Goal: Check status

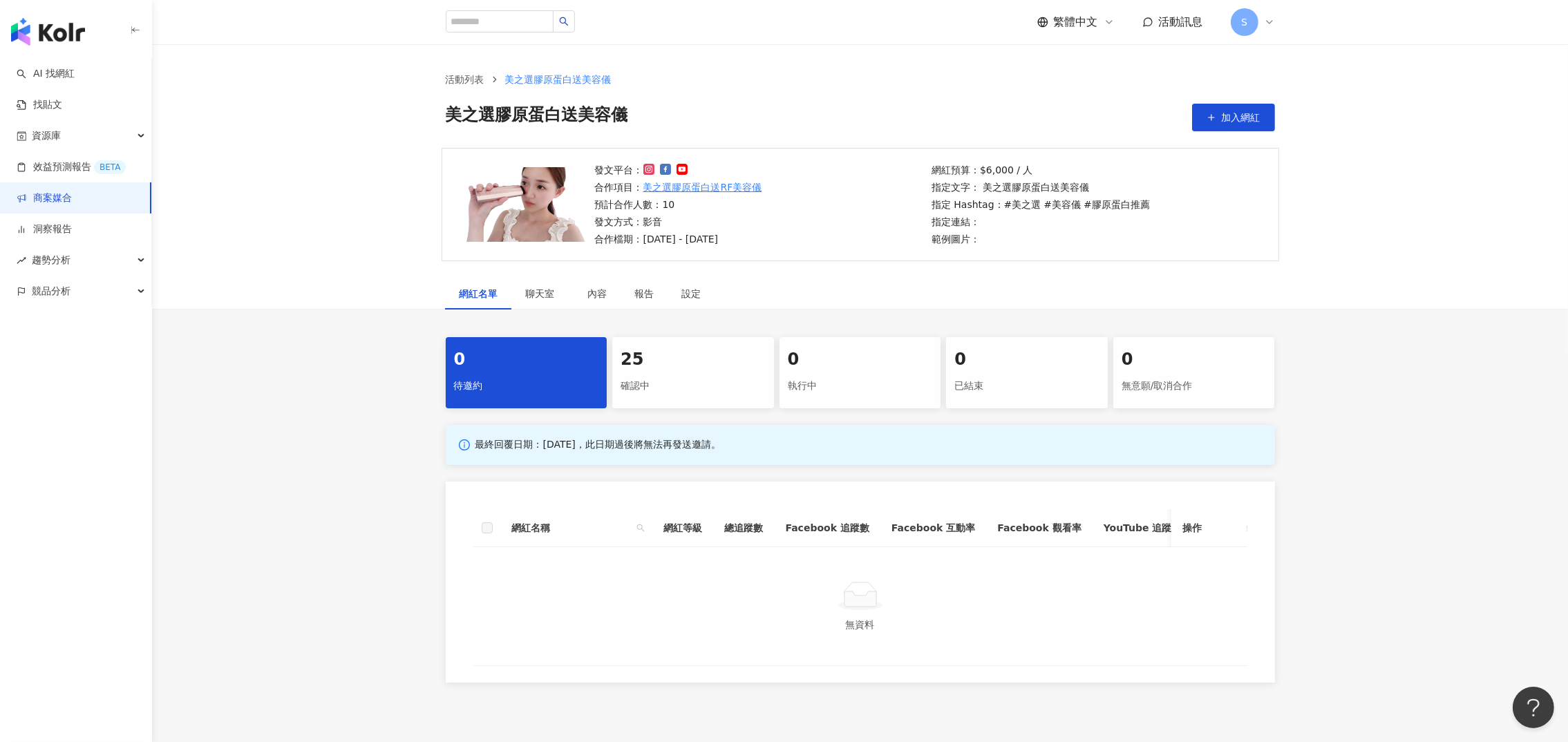
click at [654, 374] on div "確認中" at bounding box center [693, 386] width 145 height 24
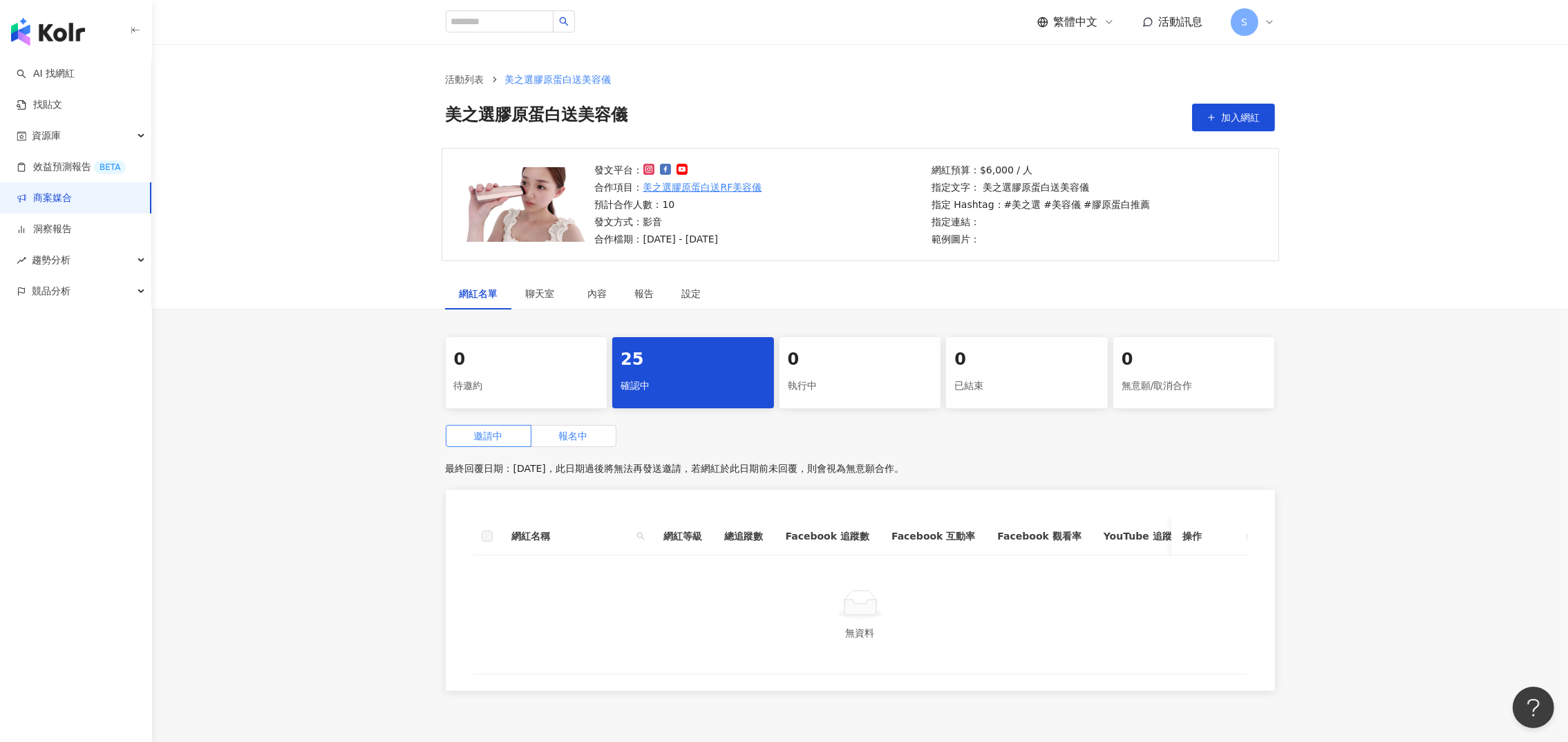
click at [546, 446] on label "報名中" at bounding box center [574, 436] width 85 height 22
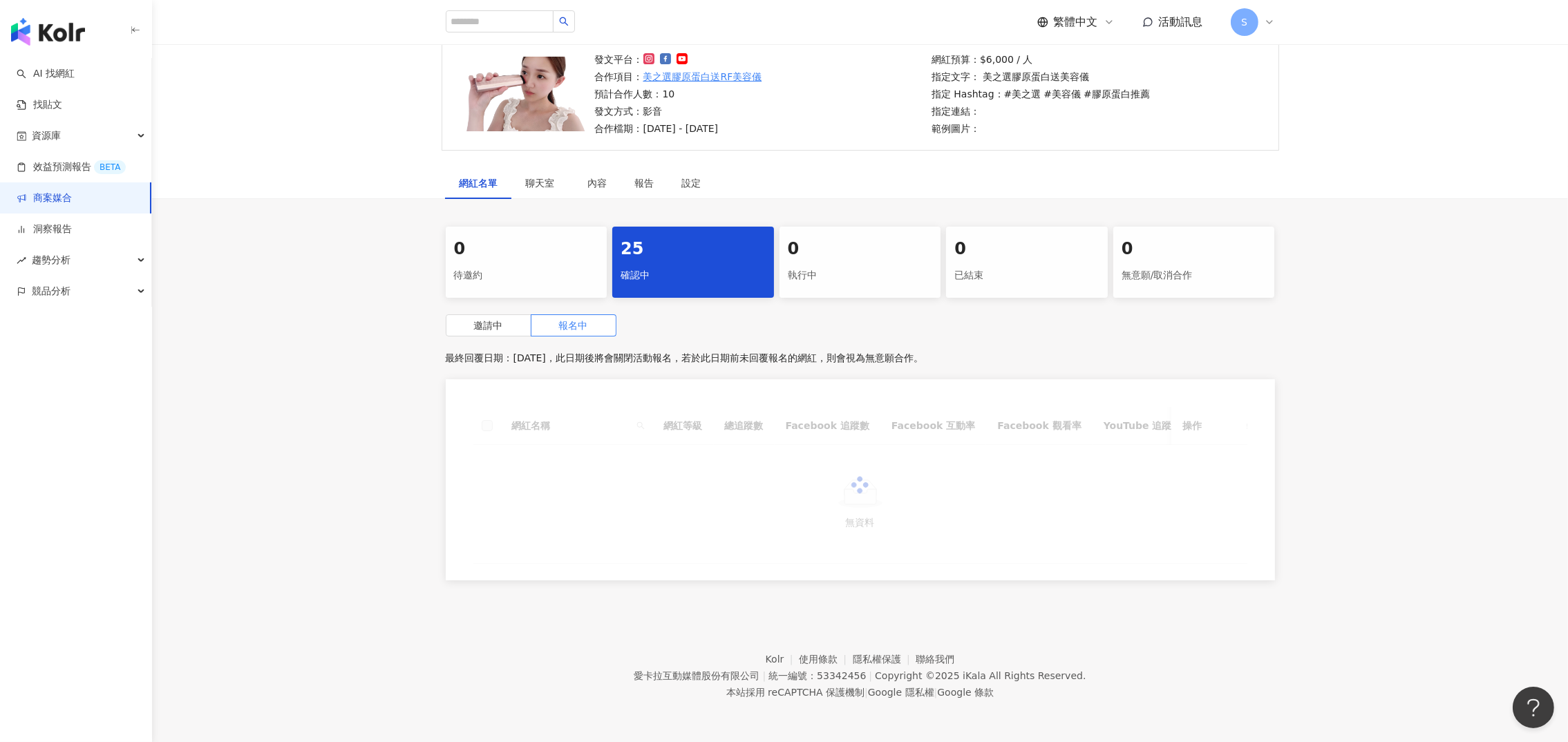
click at [348, 389] on div "0 待邀約 25 確認中 0 執行中 0 已結束 0 無意願/取消合作 邀請中 報名中 最終回覆日期：[DATE]，此日期後將會關閉活動報名，若於此日期前未回…" at bounding box center [859, 408] width 1416 height 362
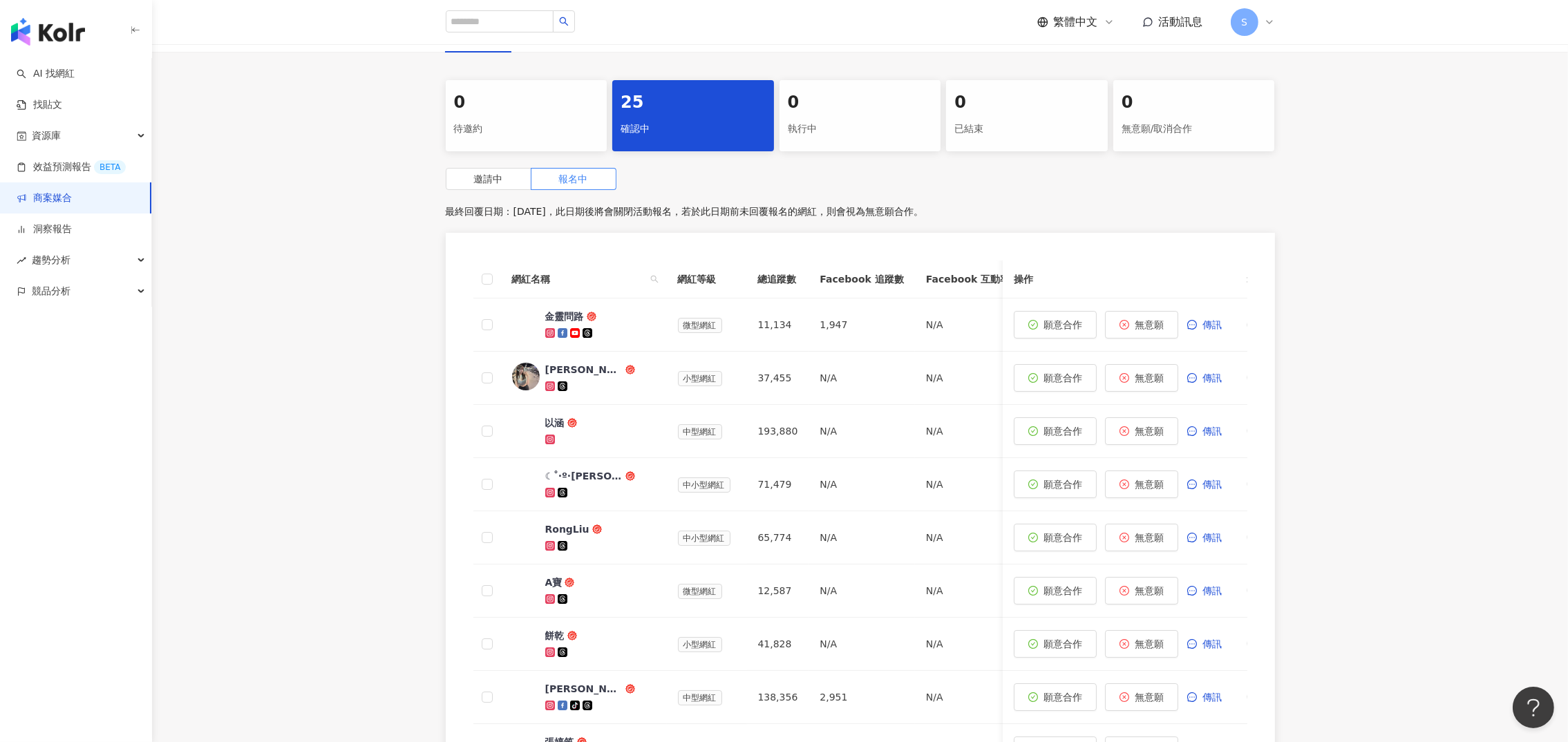
scroll to position [436, 0]
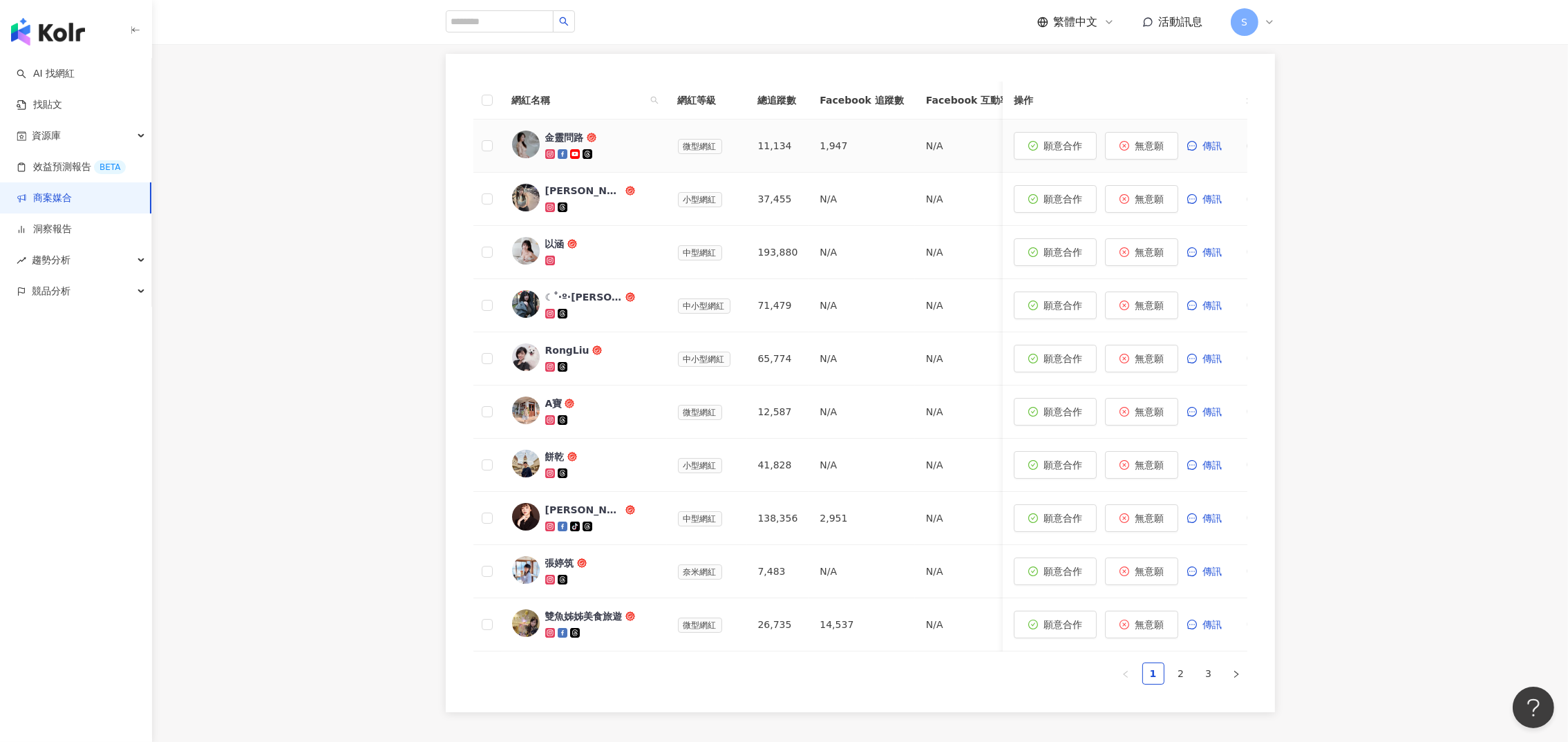
click at [541, 135] on link "金靈問路" at bounding box center [584, 145] width 144 height 30
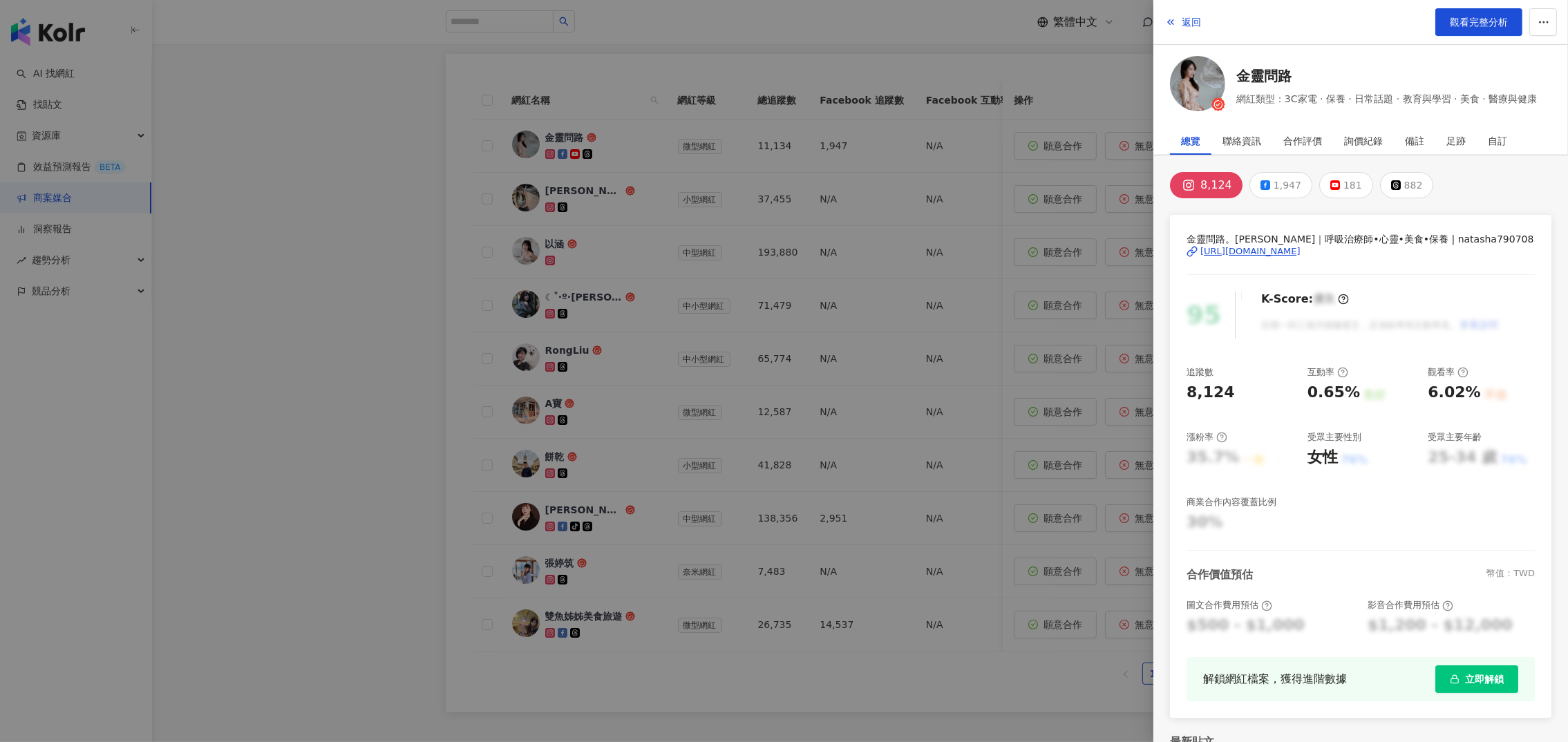
click at [1247, 250] on div "[URL][DOMAIN_NAME]" at bounding box center [1250, 252] width 100 height 13
click at [430, 224] on div at bounding box center [784, 371] width 1568 height 742
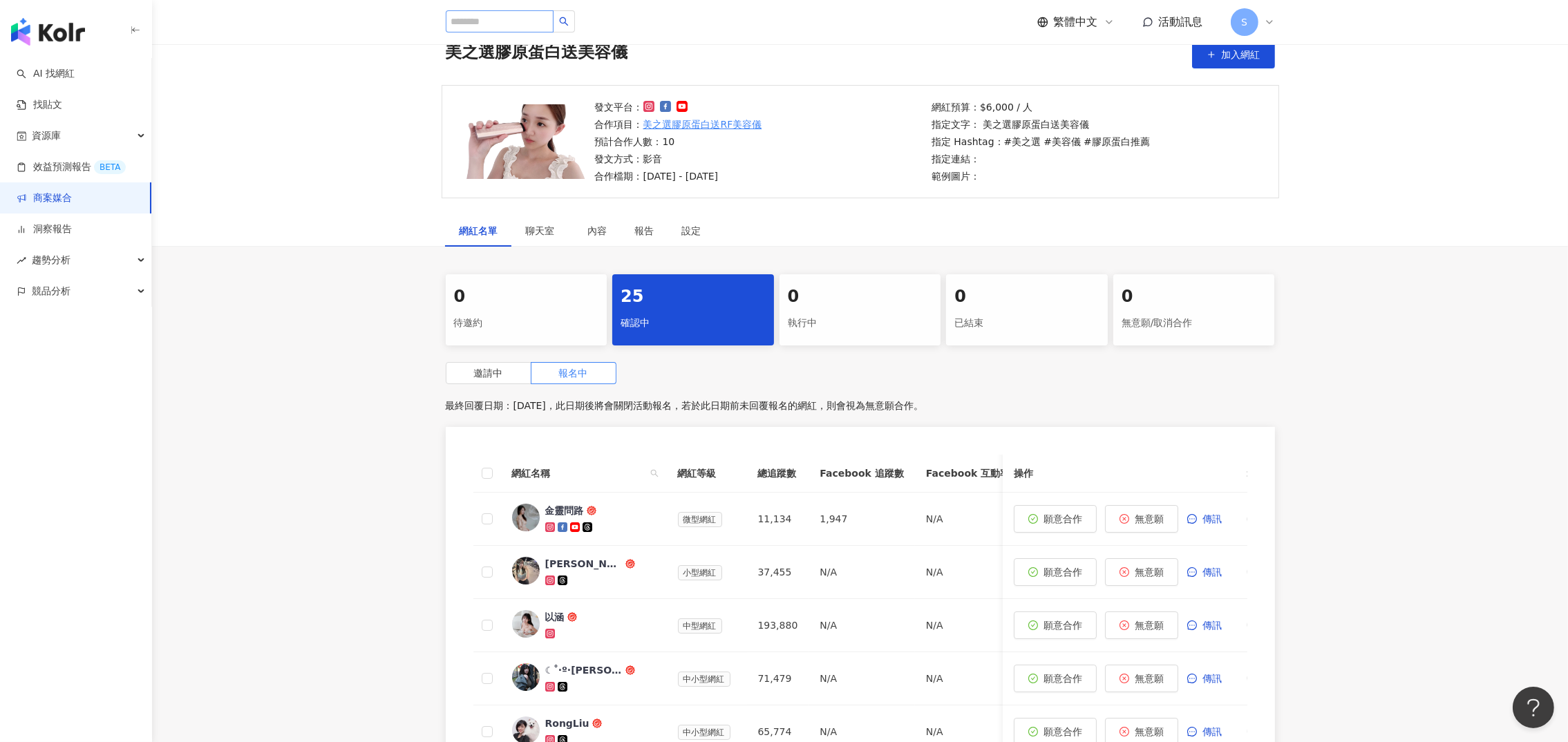
scroll to position [0, 0]
